Goal: Find specific page/section: Find specific page/section

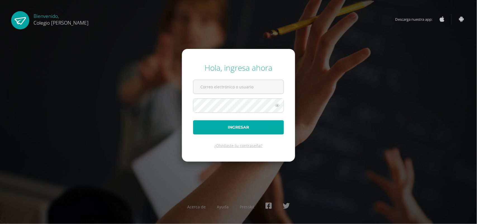
type input "jessicam@osoriosandoval.edu.gt"
click at [225, 125] on button "Ingresar" at bounding box center [238, 127] width 91 height 14
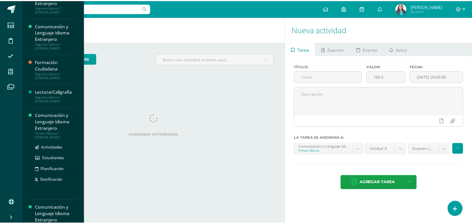
scroll to position [70, 0]
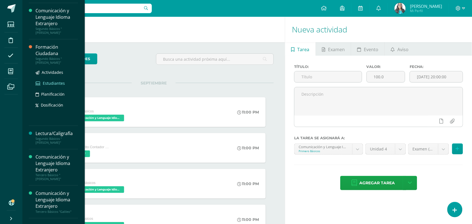
click at [50, 81] on span "Estudiantes" at bounding box center [54, 83] width 22 height 5
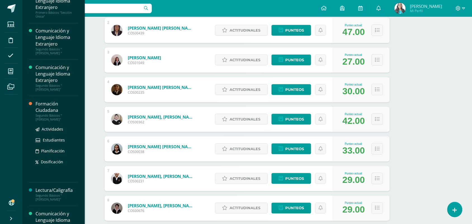
scroll to position [35, 0]
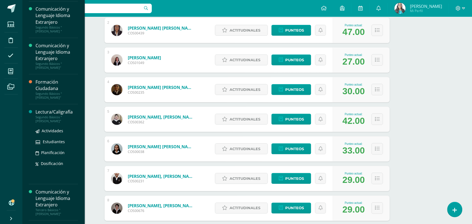
click at [57, 115] on div "Segundo Básicos "[PERSON_NAME]"" at bounding box center [57, 119] width 43 height 8
click at [48, 133] on ul "Actividades Estudiantes Planificación Dosificación" at bounding box center [57, 147] width 43 height 39
click at [49, 139] on span "Estudiantes" at bounding box center [54, 141] width 22 height 5
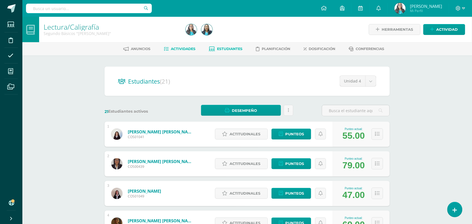
click at [180, 47] on span "Actividades" at bounding box center [183, 49] width 25 height 4
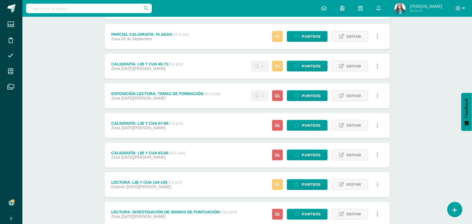
scroll to position [123, 0]
